Goal: Information Seeking & Learning: Compare options

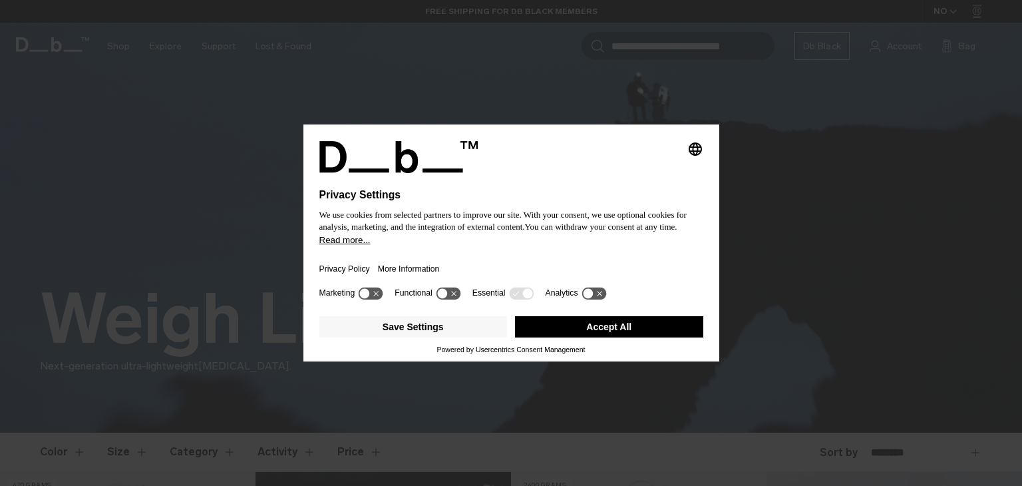
click at [606, 323] on button "Accept All" at bounding box center [609, 326] width 188 height 21
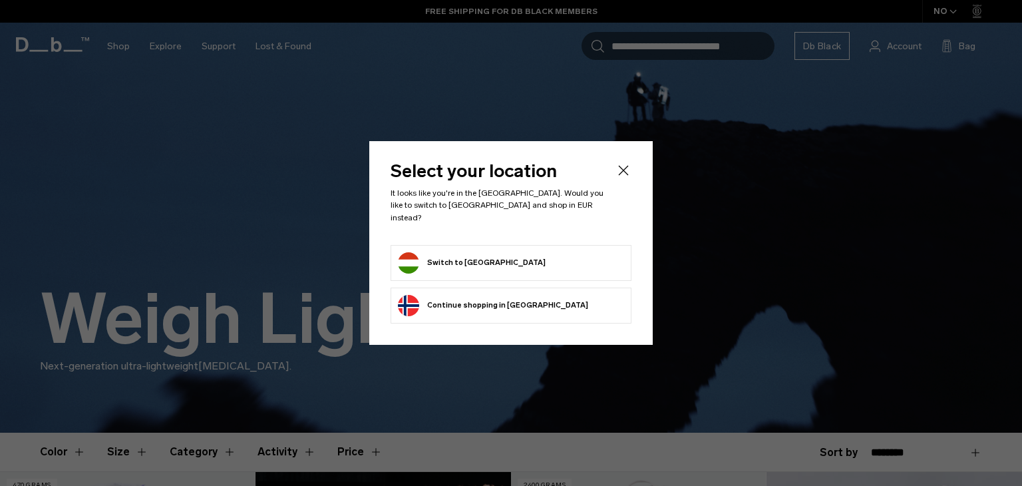
click at [528, 262] on form "Switch to Hungary" at bounding box center [511, 262] width 226 height 21
click at [471, 252] on button "Switch to Hungary" at bounding box center [472, 262] width 148 height 21
click at [477, 254] on button "Switch to Hungary" at bounding box center [472, 262] width 148 height 21
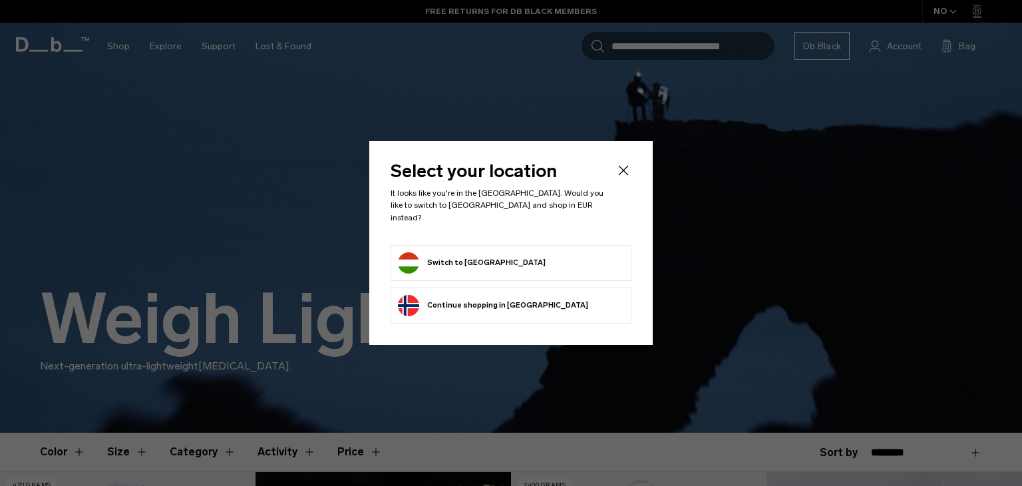
click at [477, 254] on button "Switch to Hungary" at bounding box center [472, 262] width 148 height 21
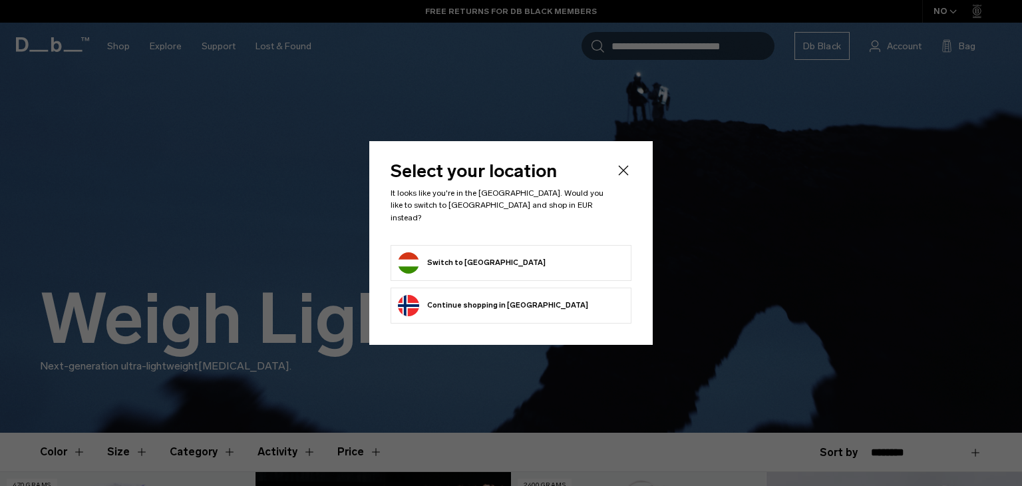
click at [477, 254] on button "Switch to Hungary" at bounding box center [472, 262] width 148 height 21
click at [623, 174] on icon "Close" at bounding box center [624, 170] width 16 height 16
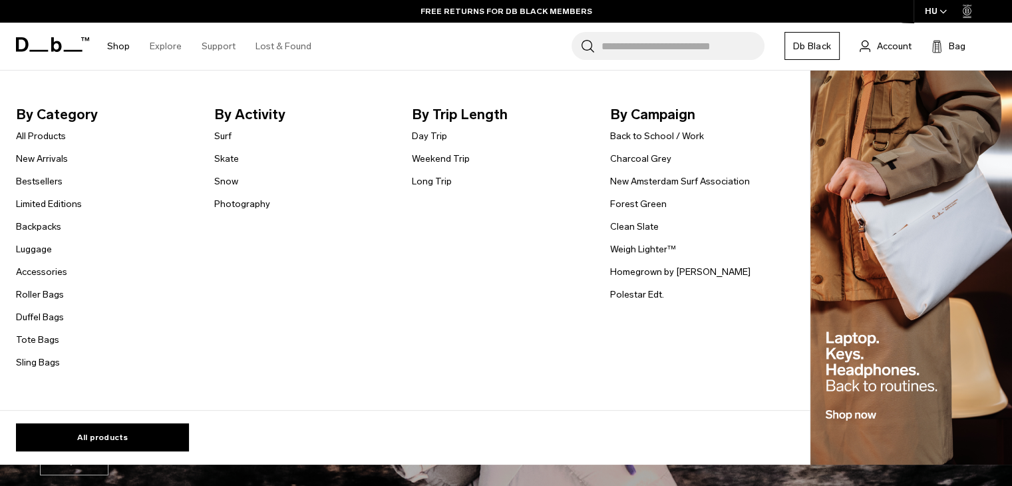
click at [47, 216] on ul "All Products New Arrivals Bestsellers Limited Editions Backpacks Luggage" at bounding box center [49, 249] width 66 height 242
click at [44, 229] on link "Backpacks" at bounding box center [38, 227] width 45 height 14
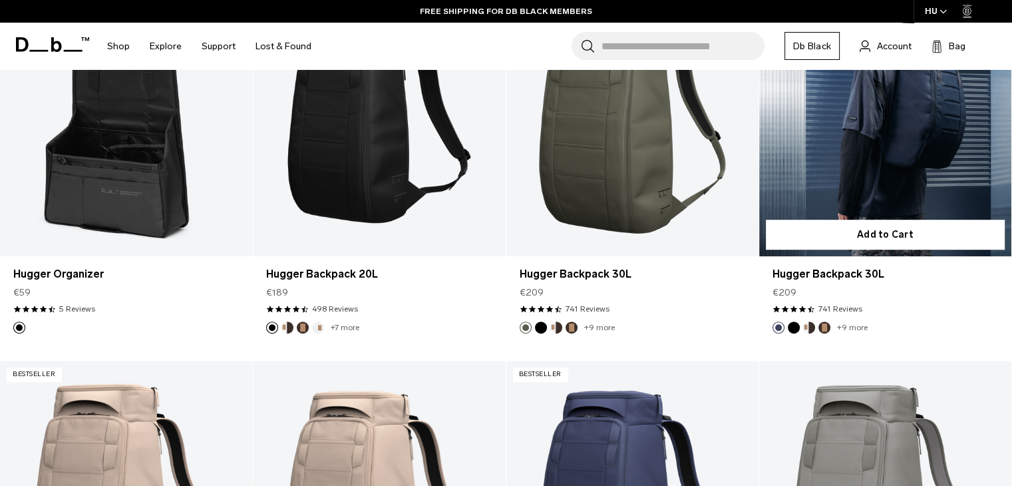
scroll to position [753, 0]
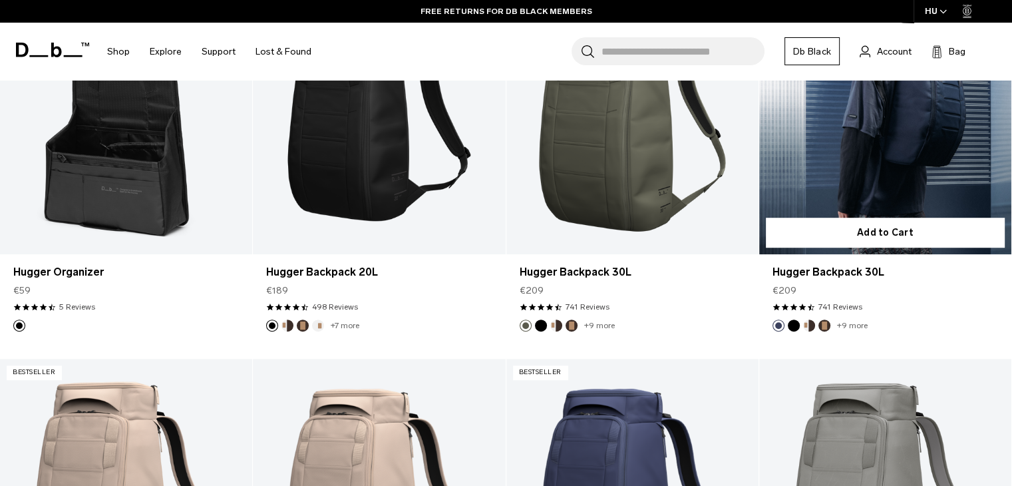
click at [825, 325] on button "Espresso" at bounding box center [825, 325] width 12 height 12
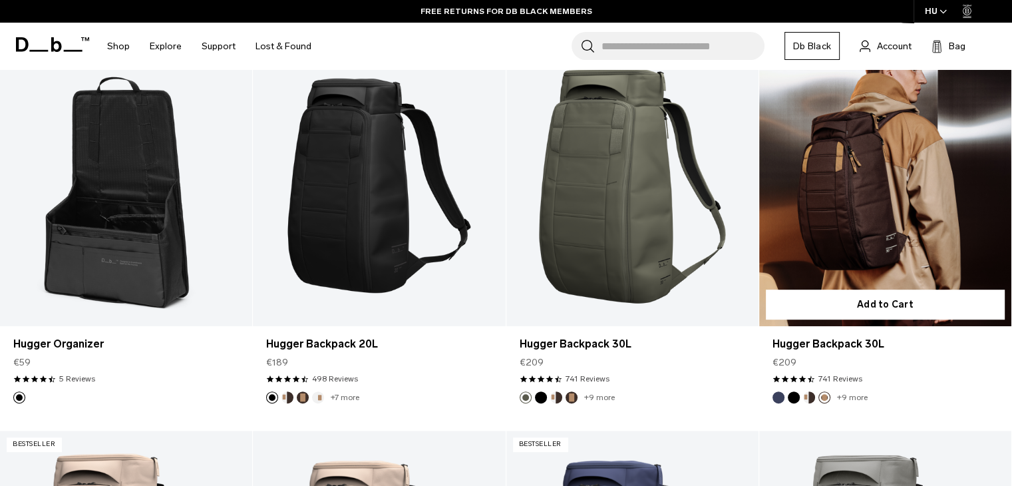
scroll to position [630, 0]
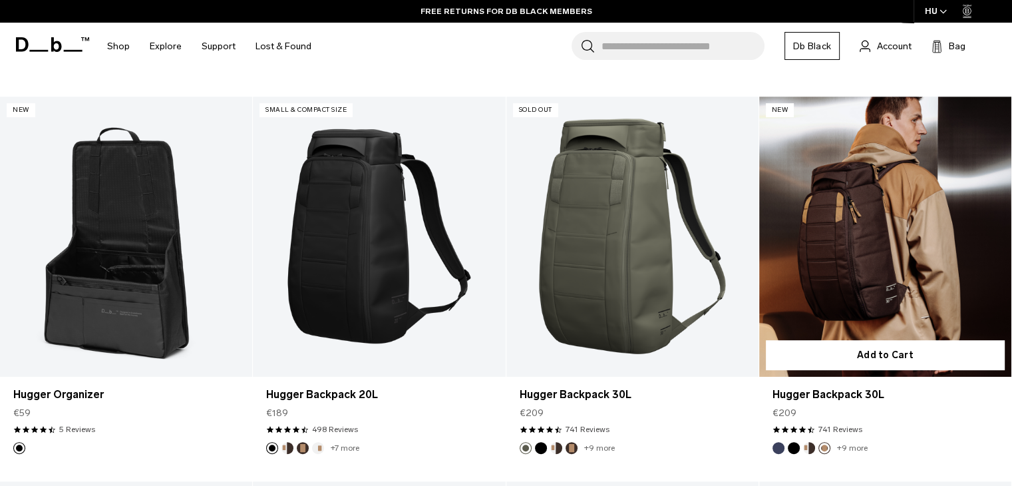
click at [809, 449] on button "Cappuccino" at bounding box center [809, 448] width 12 height 12
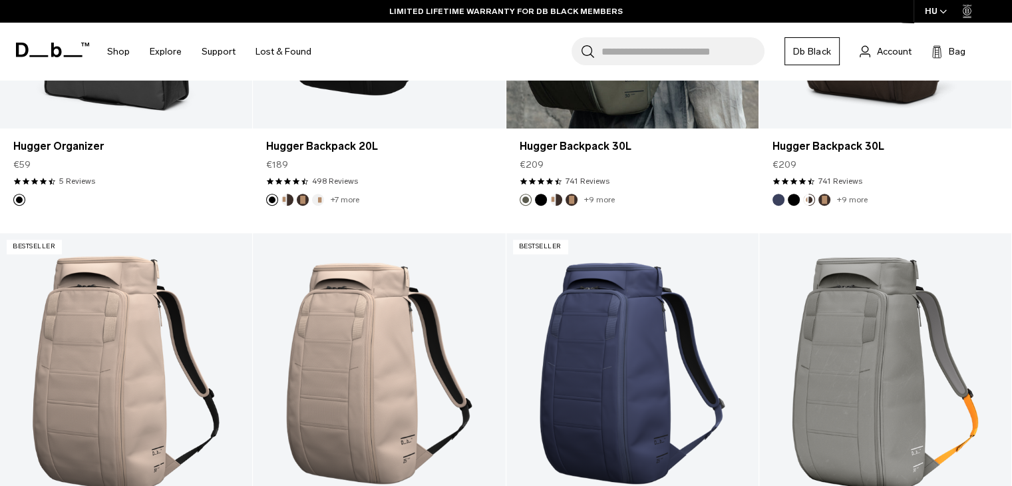
scroll to position [1084, 0]
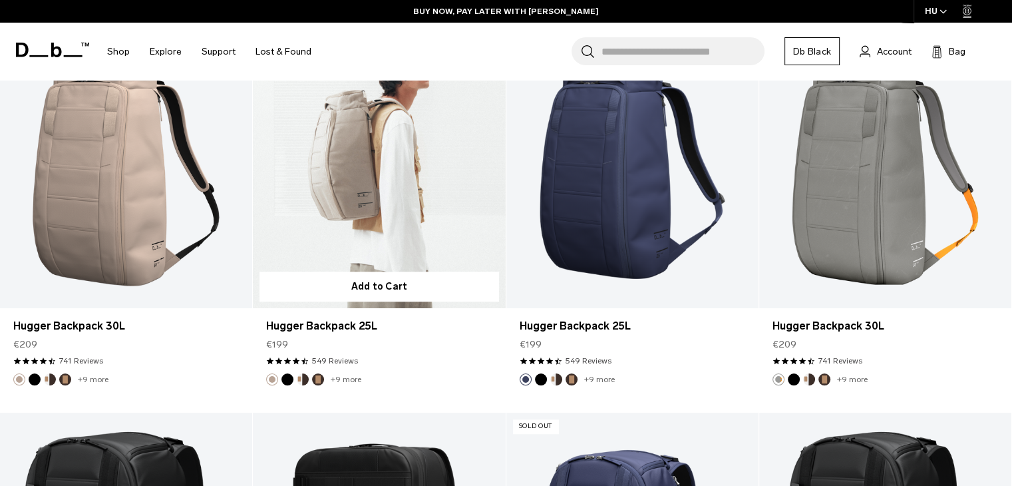
click at [288, 380] on button "Black Out" at bounding box center [288, 379] width 12 height 12
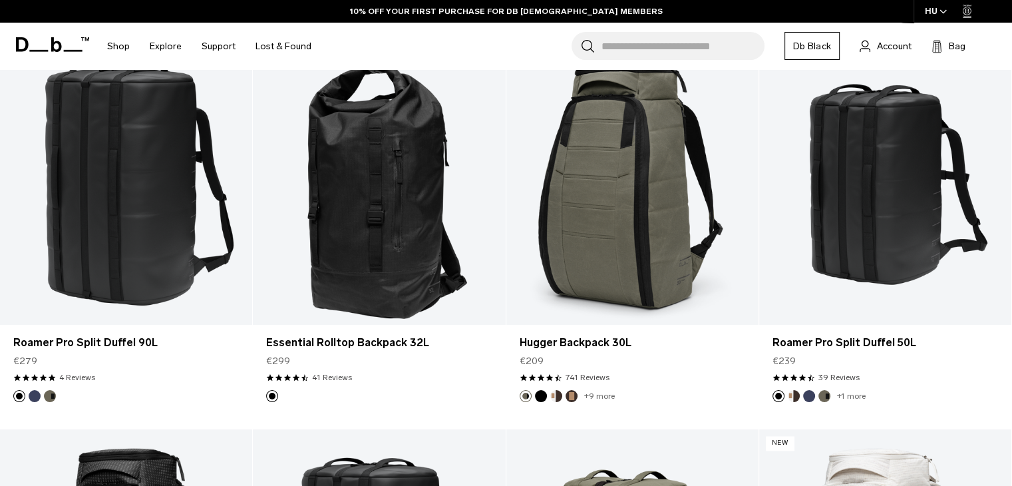
scroll to position [1816, 0]
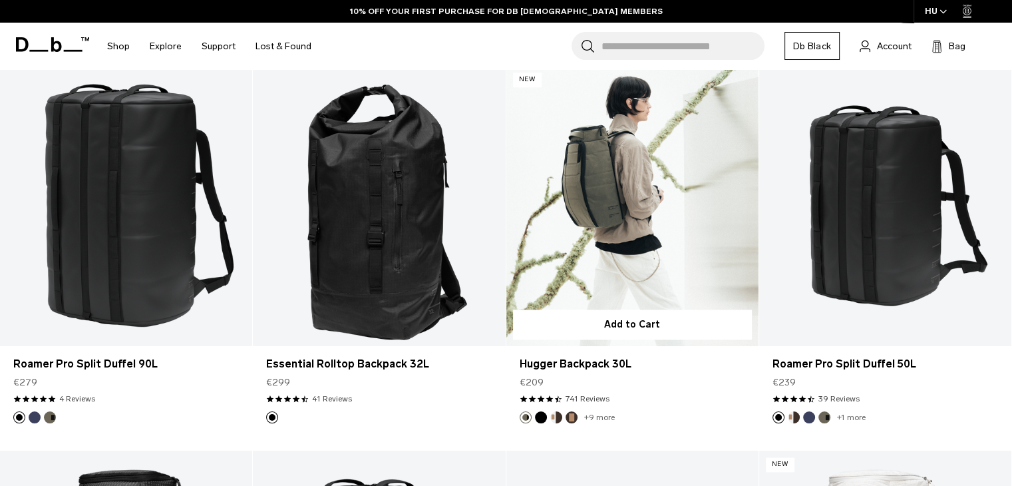
click at [540, 417] on button "Black Out" at bounding box center [541, 417] width 12 height 12
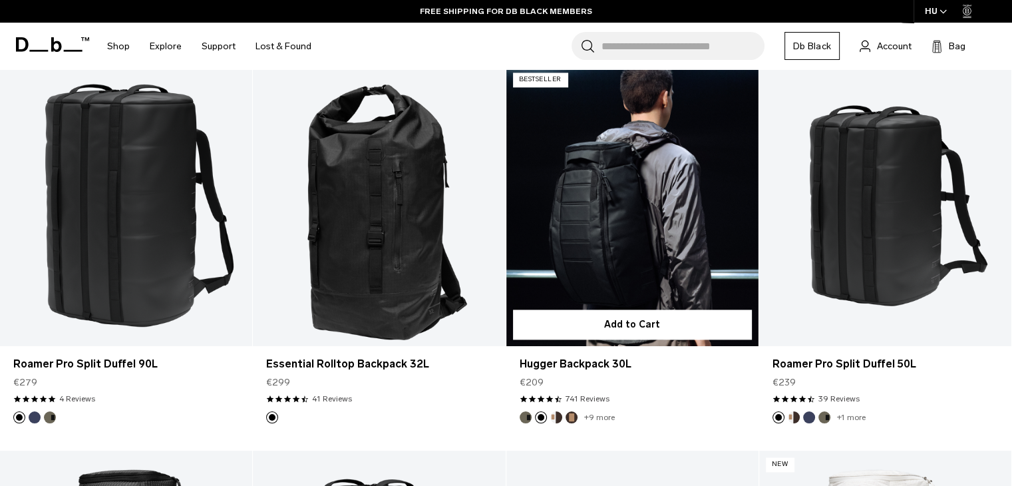
click at [558, 417] on button "Cappuccino" at bounding box center [556, 417] width 12 height 12
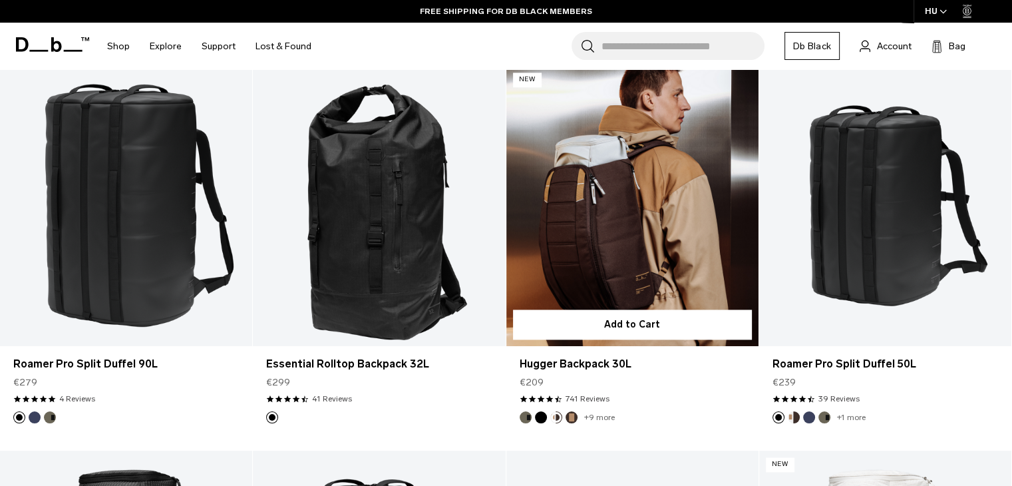
click at [564, 417] on ul "+9 more" at bounding box center [567, 417] width 95 height 12
click at [572, 415] on button "Espresso" at bounding box center [572, 417] width 12 height 12
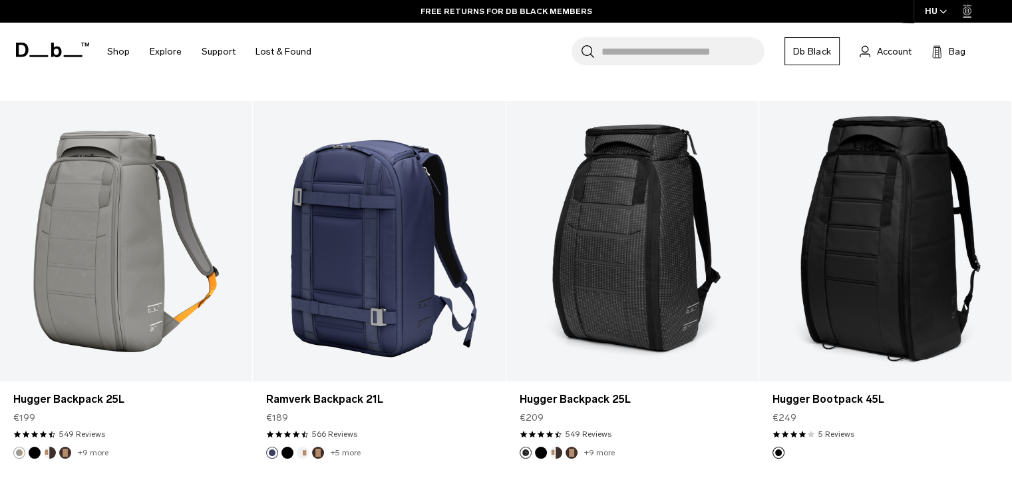
scroll to position [2939, 0]
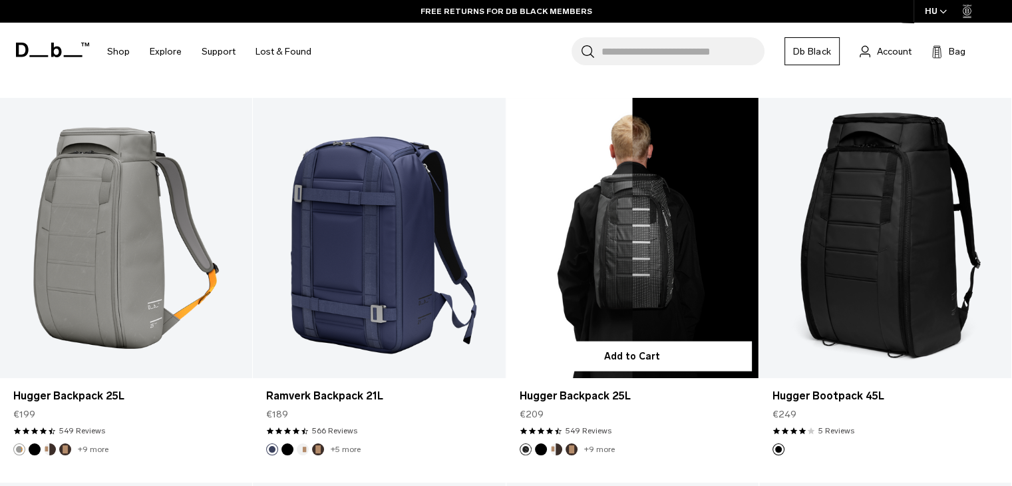
click at [537, 451] on button "Black Out" at bounding box center [541, 449] width 12 height 12
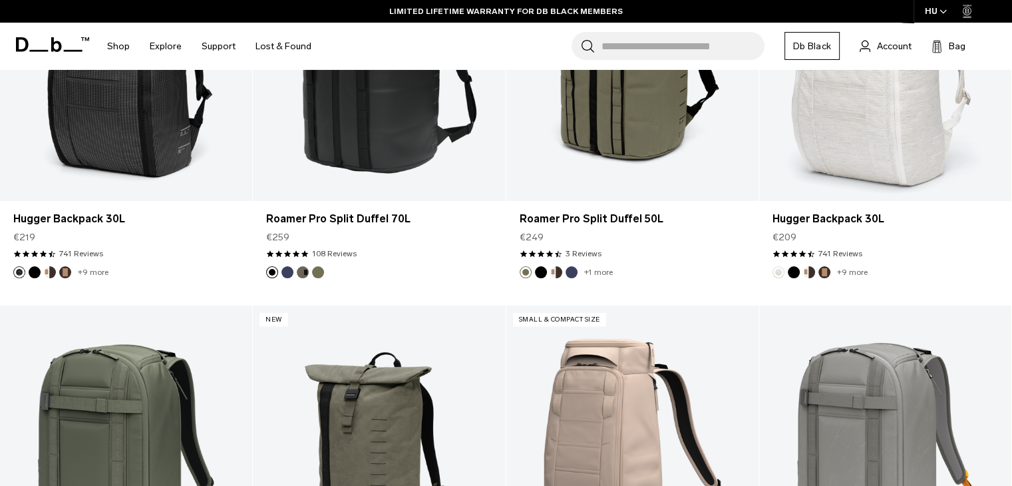
scroll to position [2346, 0]
